Goal: Transaction & Acquisition: Purchase product/service

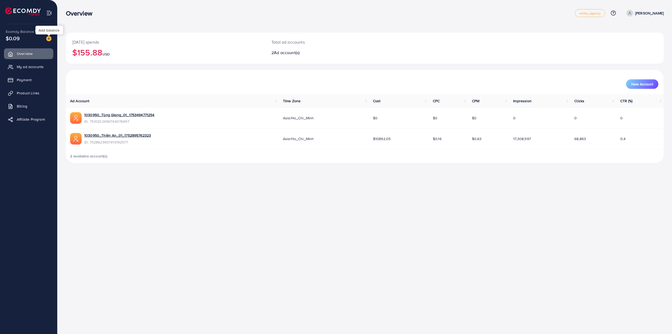
click at [47, 36] on div at bounding box center [48, 35] width 3 height 2
click at [48, 39] on img at bounding box center [48, 38] width 5 height 5
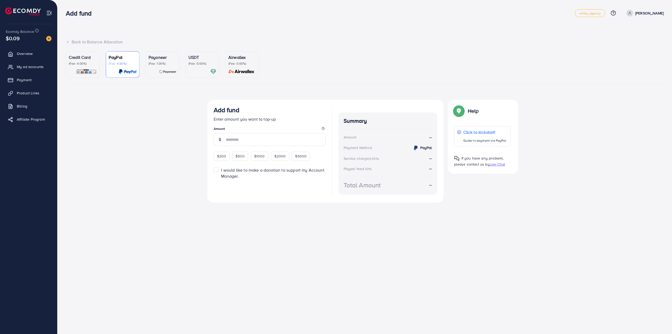
click at [198, 71] on div at bounding box center [202, 71] width 28 height 6
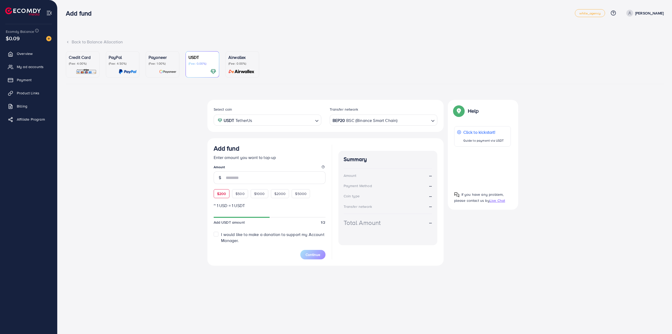
click at [225, 194] on span "$200" at bounding box center [221, 193] width 9 height 5
type input "***"
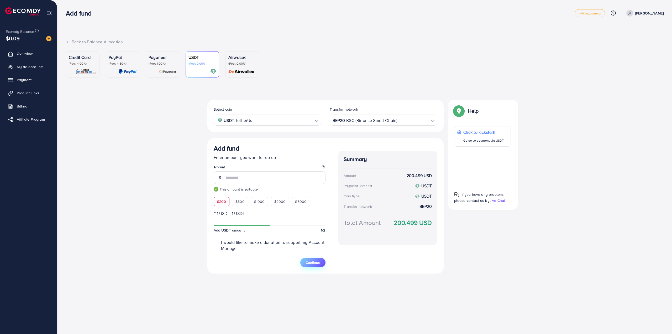
click at [317, 261] on span "Continue" at bounding box center [312, 262] width 15 height 5
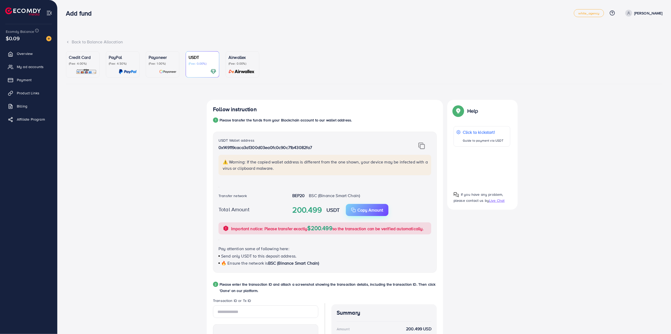
click at [361, 208] on p "Copy Amount" at bounding box center [370, 210] width 26 height 6
click at [420, 144] on img at bounding box center [421, 145] width 7 height 7
